Goal: Transaction & Acquisition: Subscribe to service/newsletter

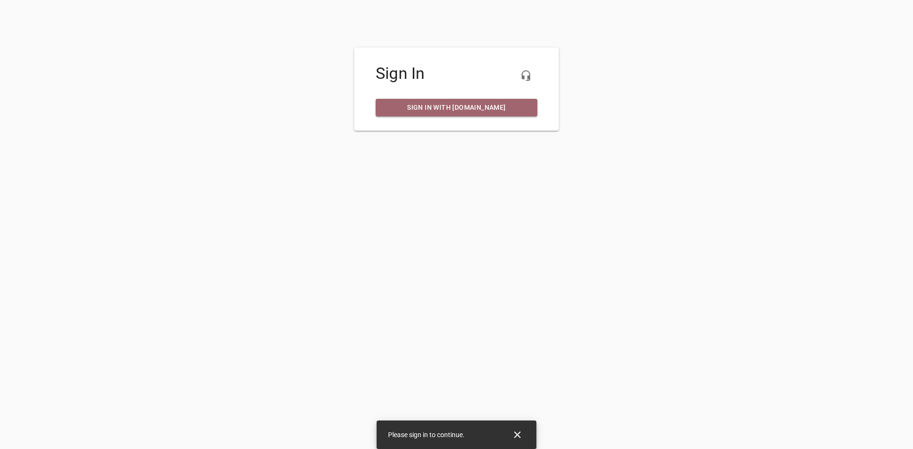
drag, startPoint x: 0, startPoint y: 0, endPoint x: 480, endPoint y: 101, distance: 490.8
click at [480, 101] on link "Sign in with [DOMAIN_NAME]" at bounding box center [457, 108] width 162 height 18
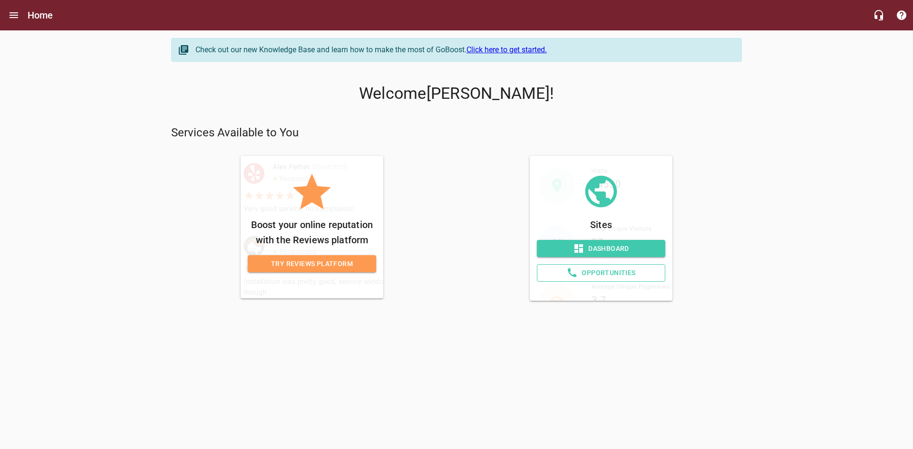
click at [613, 244] on span "Dashboard" at bounding box center [601, 249] width 113 height 12
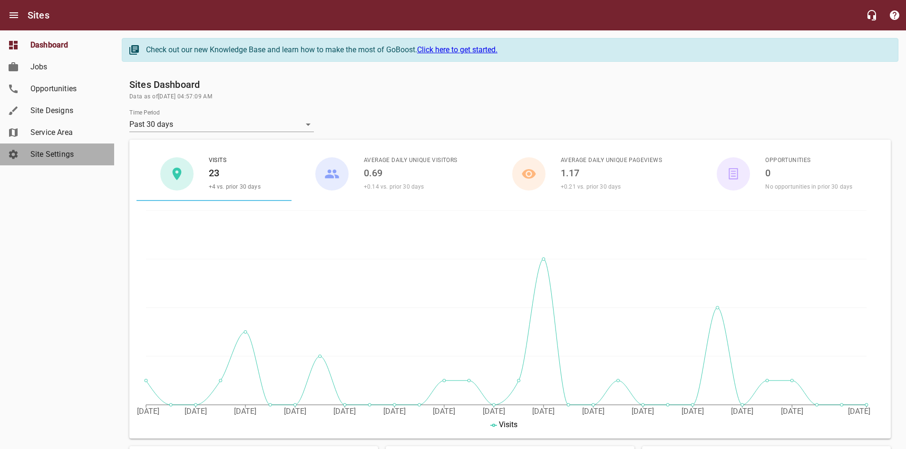
click at [58, 150] on span "Site Settings" at bounding box center [66, 154] width 72 height 11
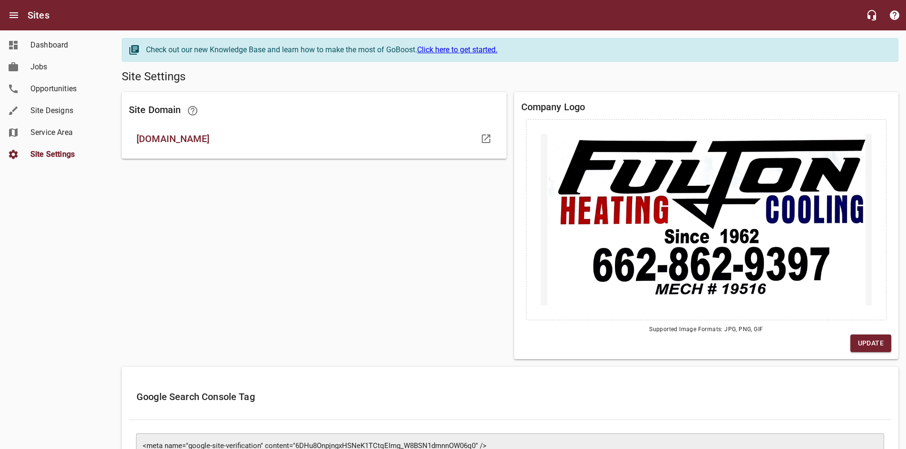
click at [54, 114] on span "Site Designs" at bounding box center [66, 110] width 72 height 11
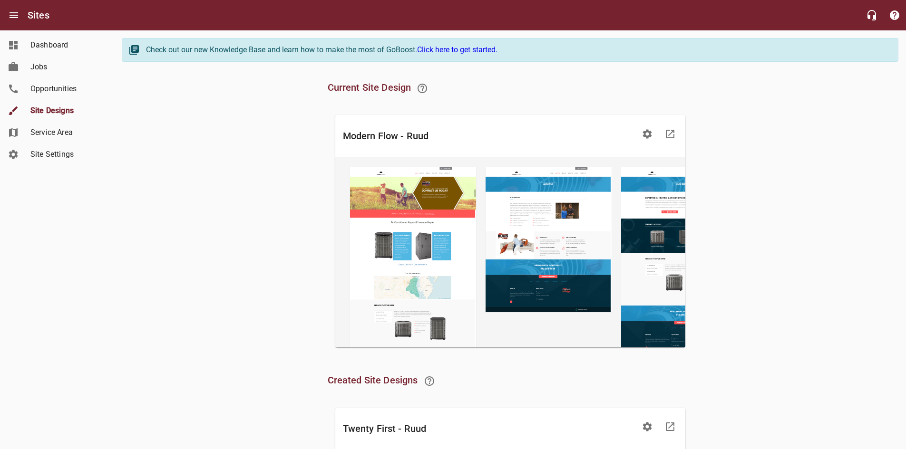
click at [71, 96] on link "Opportunities" at bounding box center [57, 89] width 114 height 22
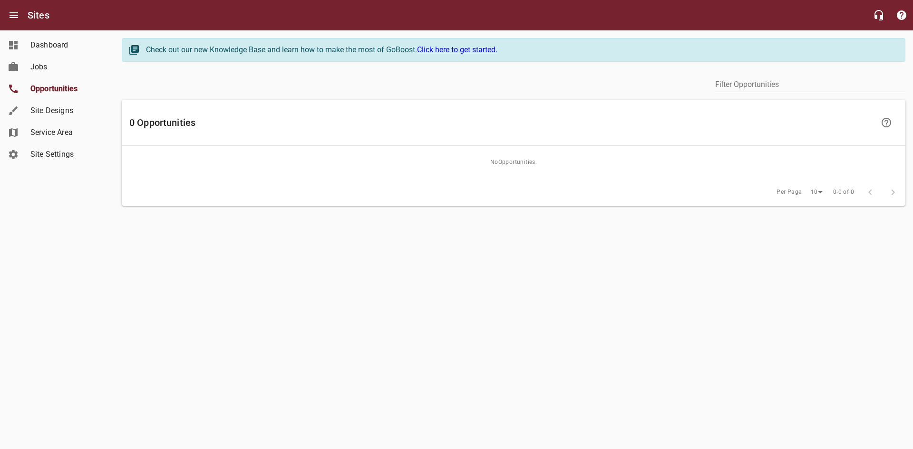
click at [60, 49] on span "Dashboard" at bounding box center [66, 44] width 72 height 11
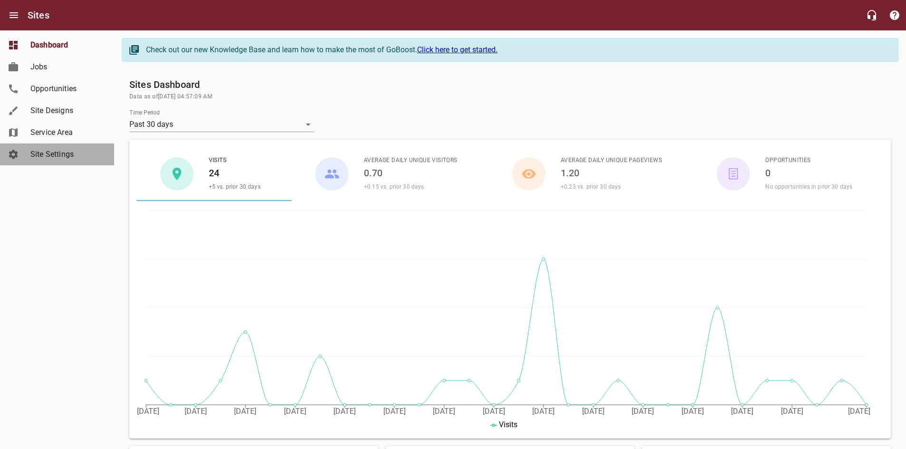
click at [53, 153] on span "Site Settings" at bounding box center [66, 154] width 72 height 11
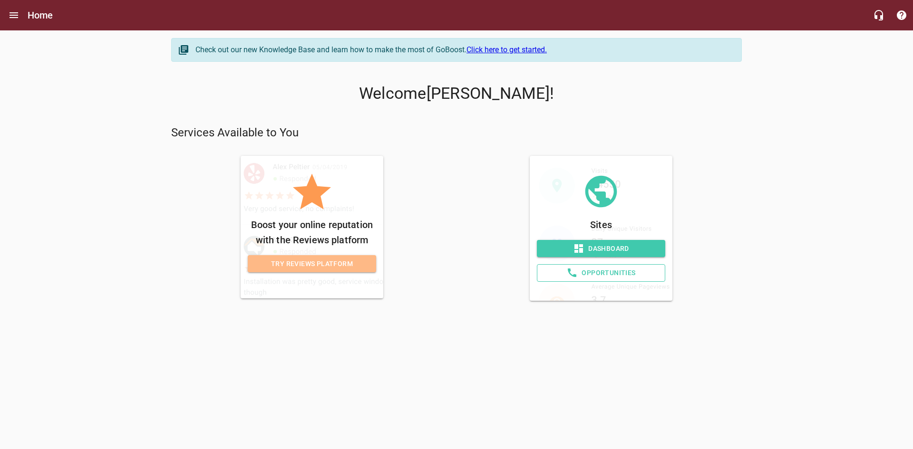
click at [310, 264] on span "Try Reviews Platform" at bounding box center [311, 264] width 113 height 12
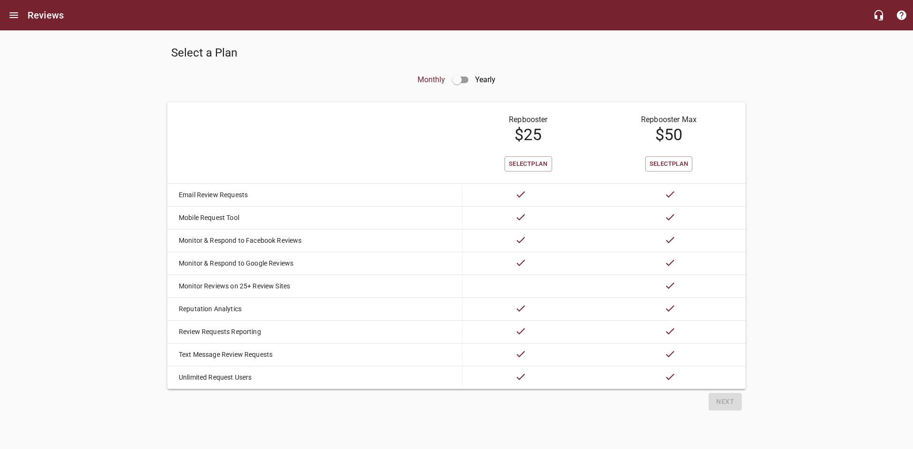
click at [467, 83] on input "checkbox" at bounding box center [457, 79] width 23 height 23
checkbox input "true"
